Goal: Task Accomplishment & Management: Use online tool/utility

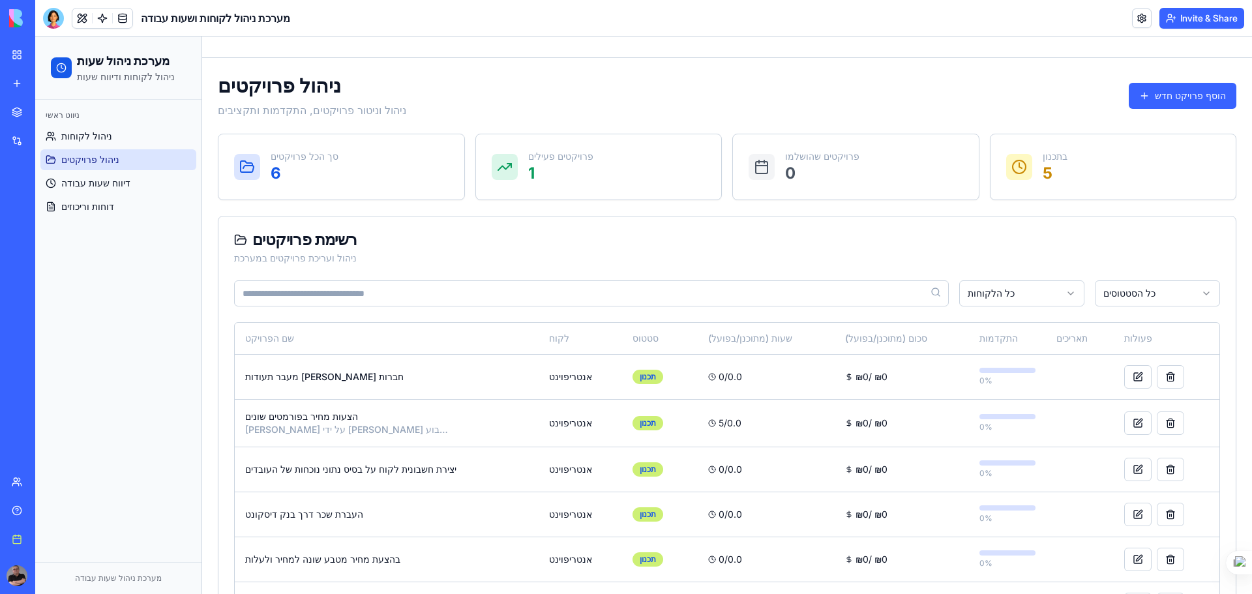
click at [48, 53] on div "My workspace" at bounding box center [39, 54] width 17 height 13
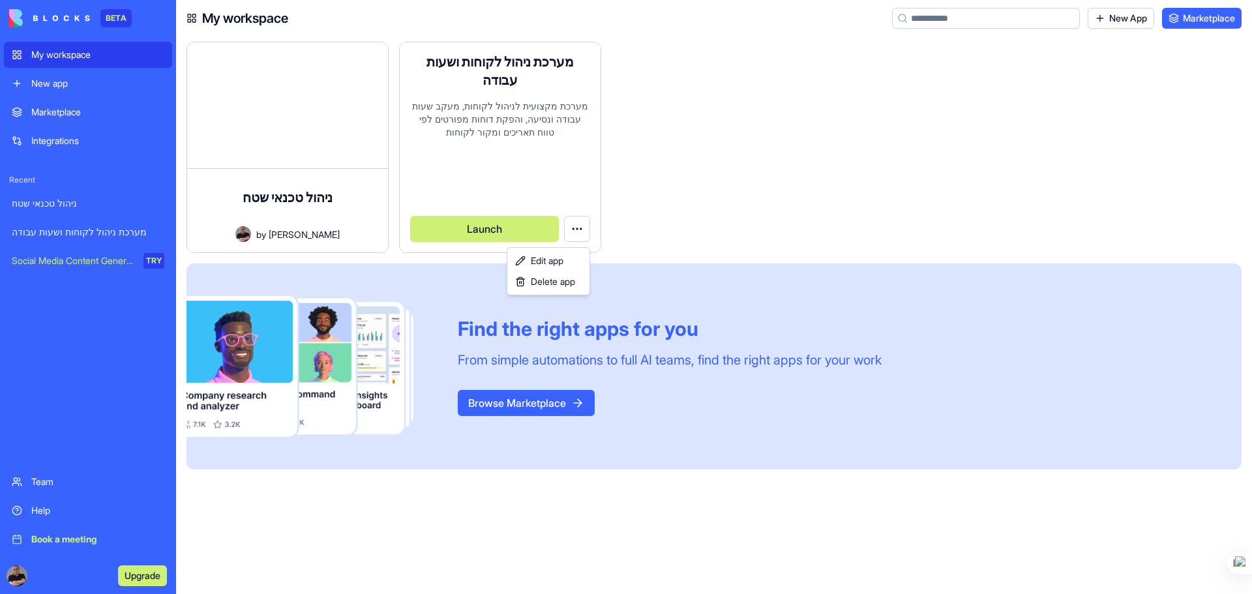
click at [585, 226] on html "BETA My workspace New app Marketplace Integrations Recent ניהול טכנאי שטח מערכת…" at bounding box center [626, 297] width 1252 height 594
click at [553, 258] on span "Edit app" at bounding box center [547, 260] width 33 height 13
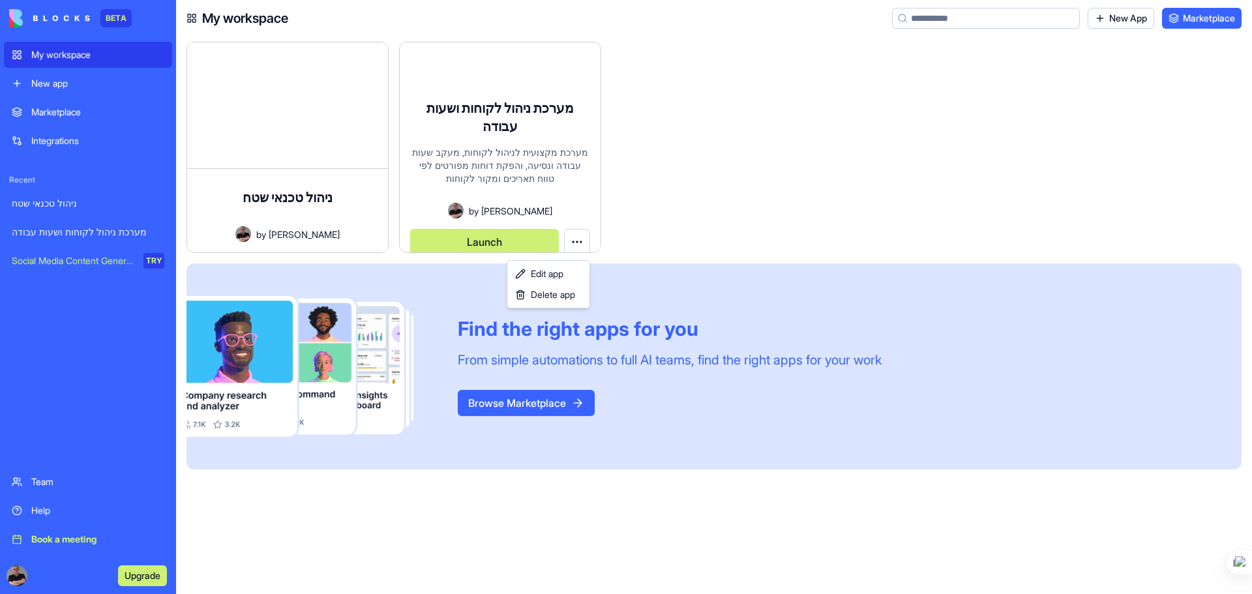
scroll to position [10, 0]
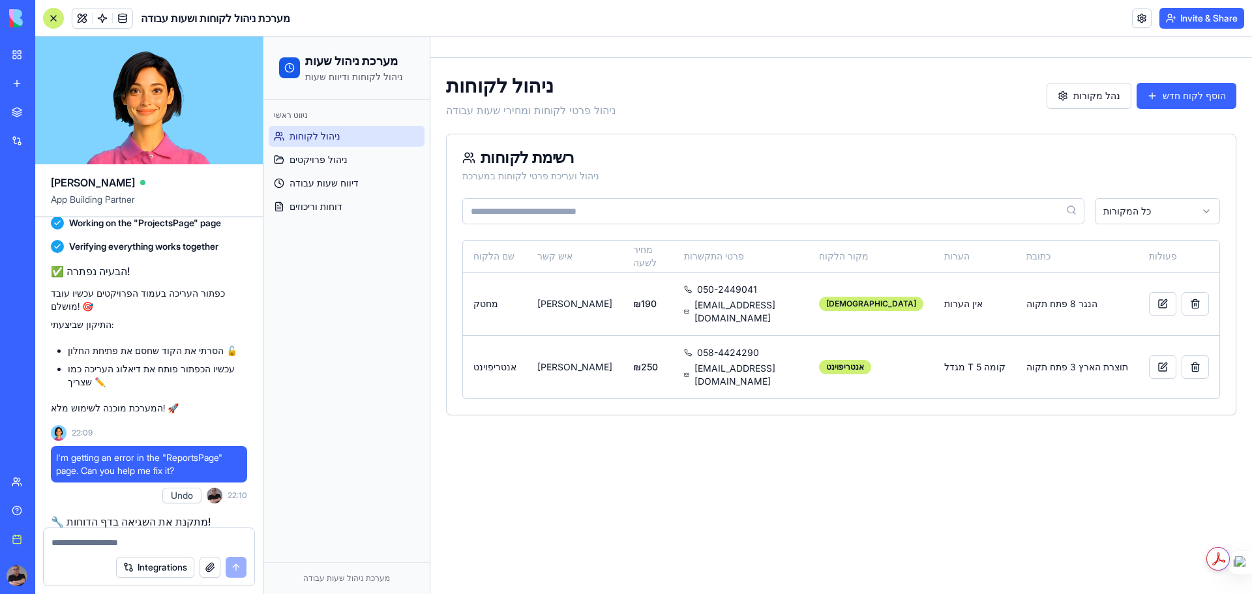
scroll to position [6140, 0]
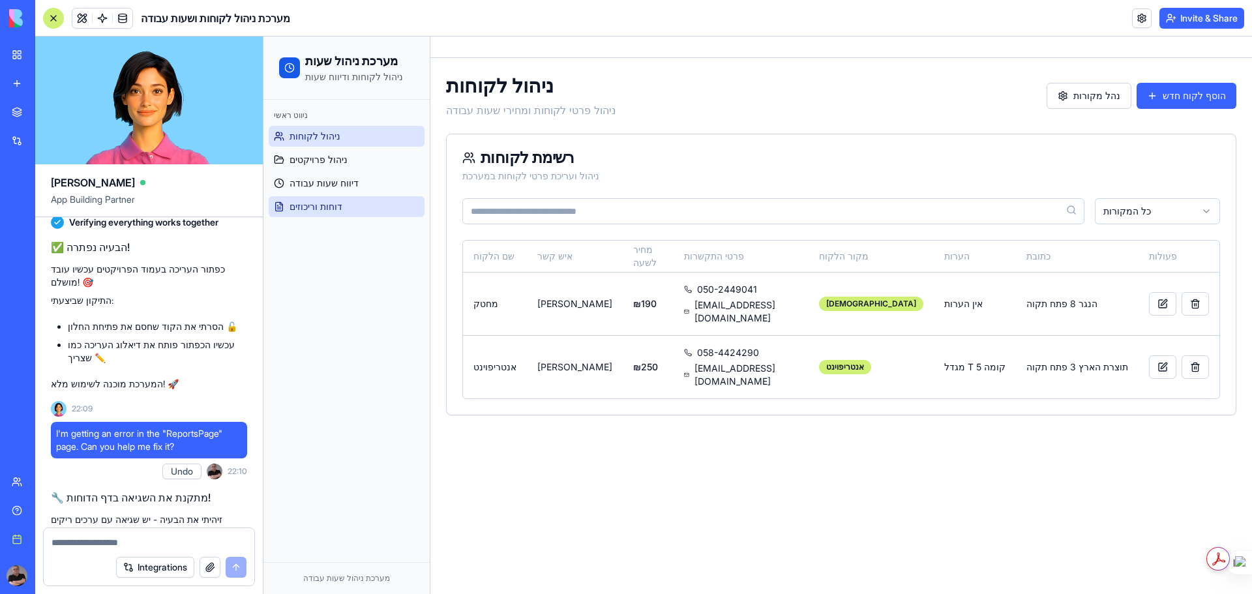
click at [307, 205] on span "דוחות וריכוזים" at bounding box center [315, 206] width 53 height 13
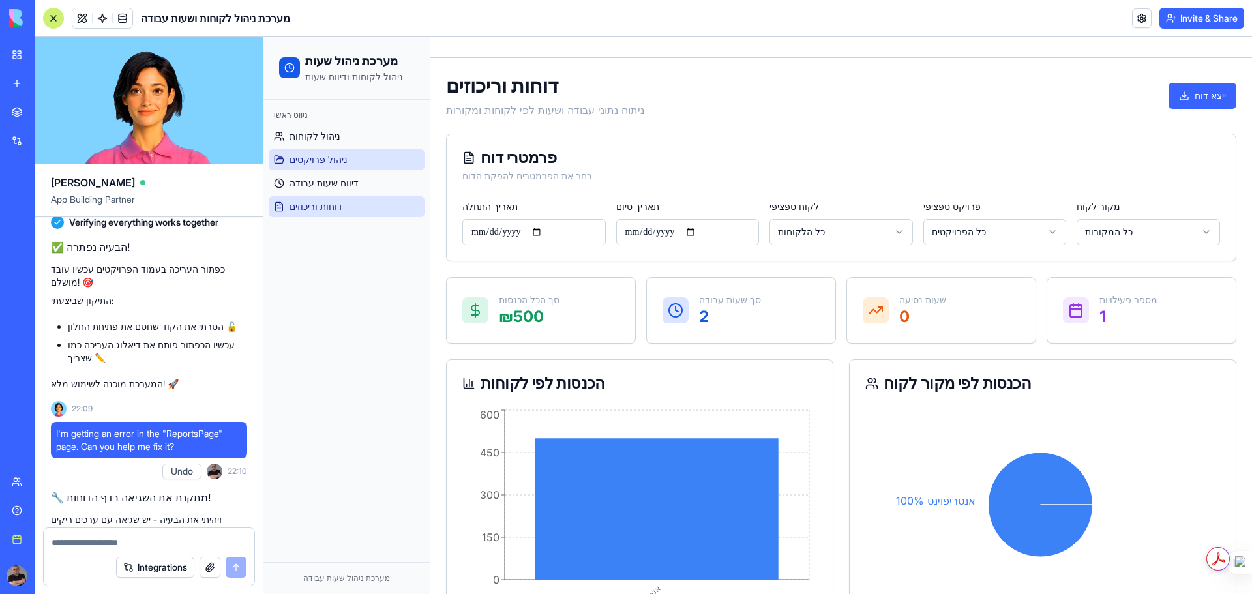
click at [310, 158] on span "ניהול פרויקטים" at bounding box center [318, 159] width 58 height 13
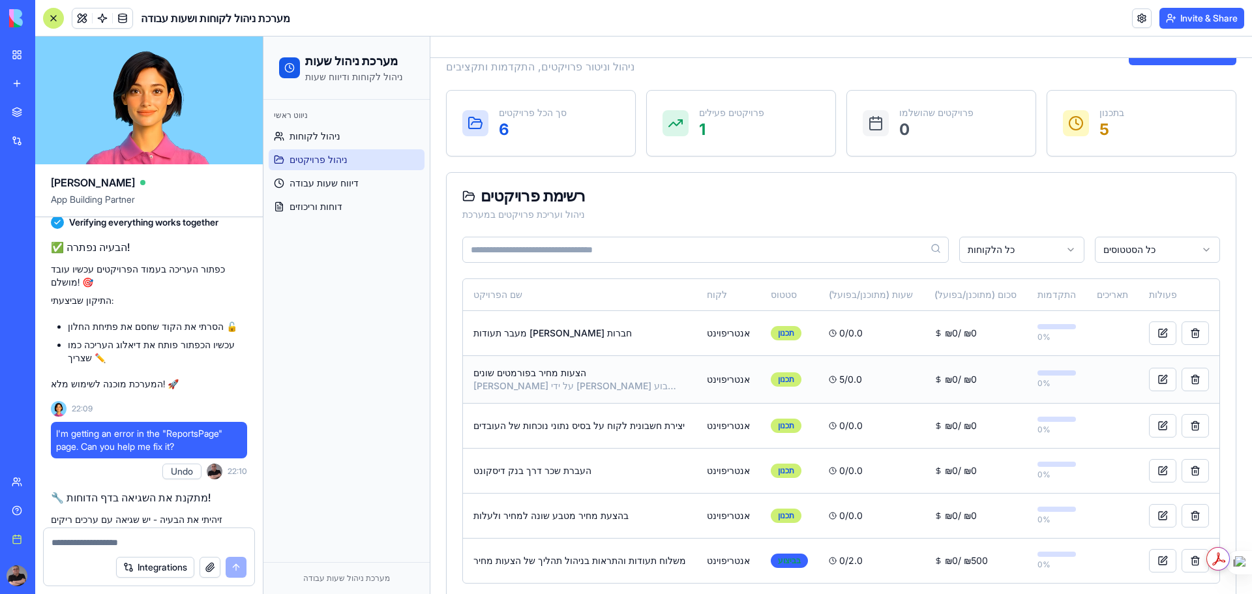
scroll to position [65, 0]
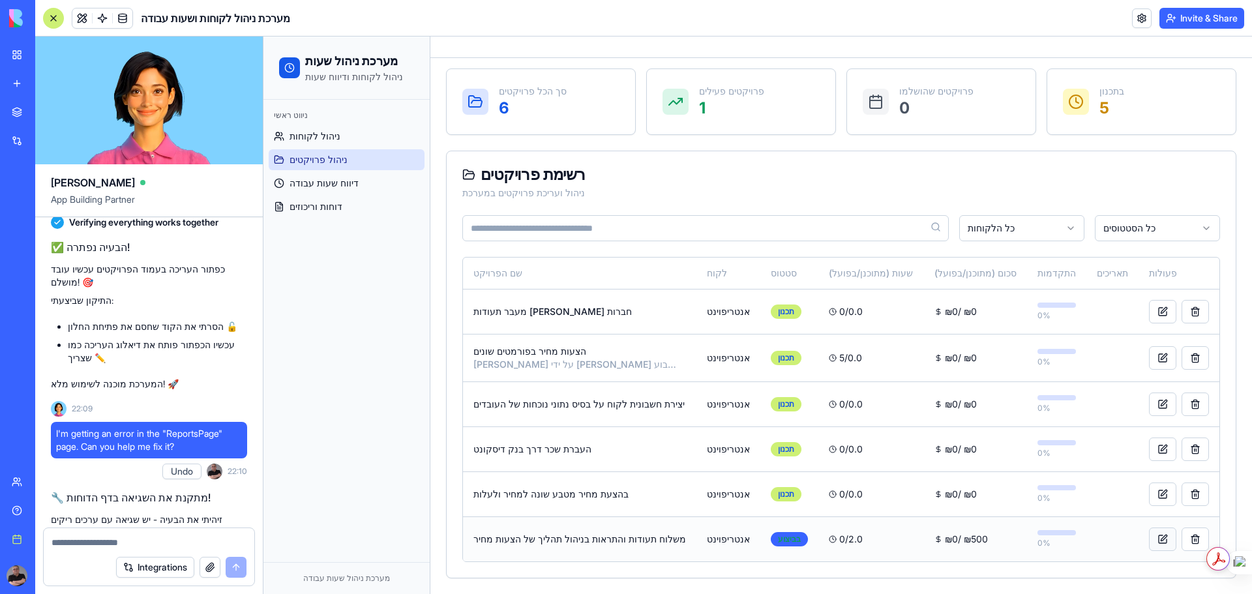
click at [1149, 537] on button at bounding box center [1162, 538] width 27 height 23
click at [122, 540] on textarea at bounding box center [148, 542] width 195 height 13
type textarea "**********"
click at [238, 567] on button "submit" at bounding box center [236, 567] width 21 height 21
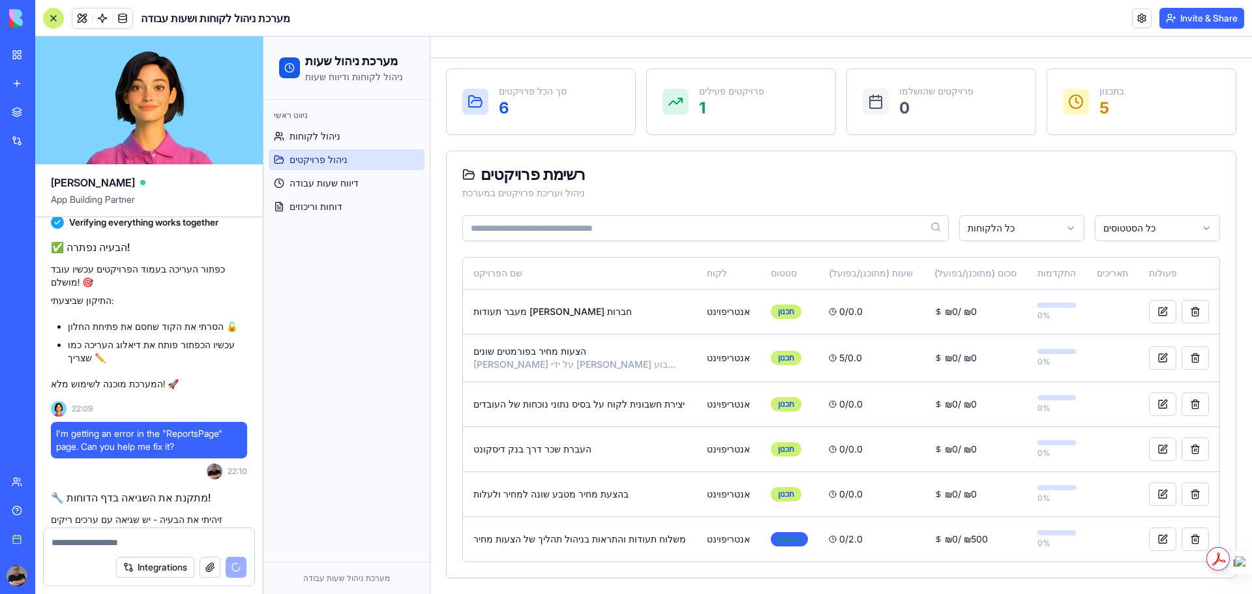
scroll to position [6189, 0]
